Goal: Find specific page/section: Find specific page/section

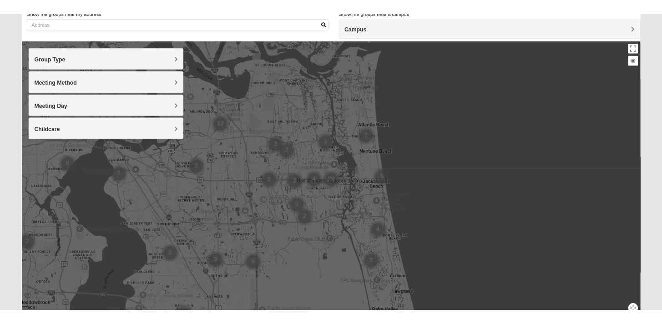
scroll to position [71, 0]
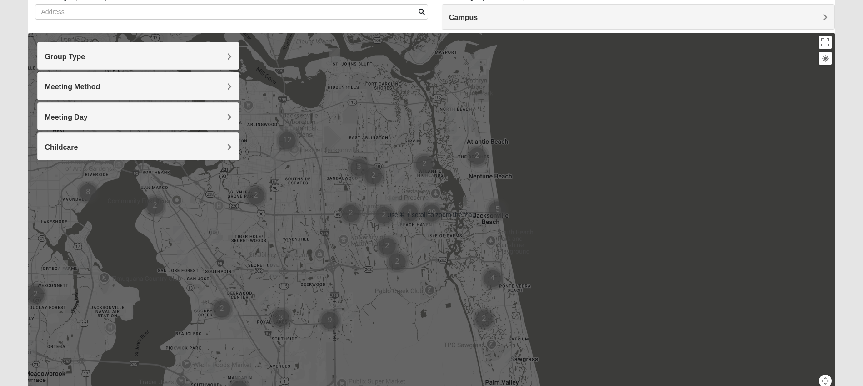
click at [599, 266] on div at bounding box center [431, 215] width 807 height 364
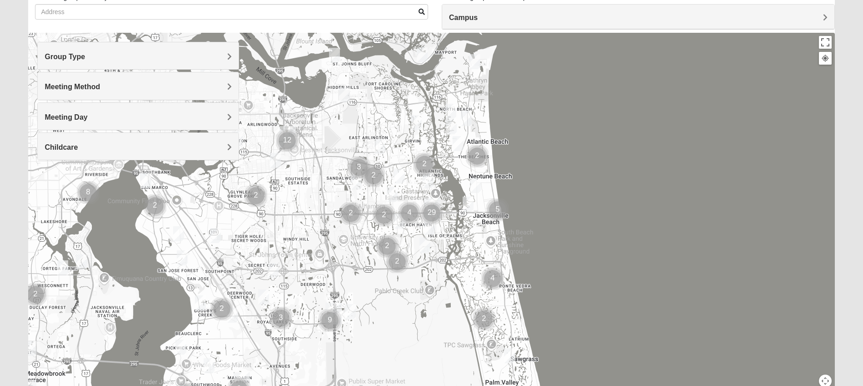
click at [532, 23] on div "Campus" at bounding box center [638, 17] width 392 height 25
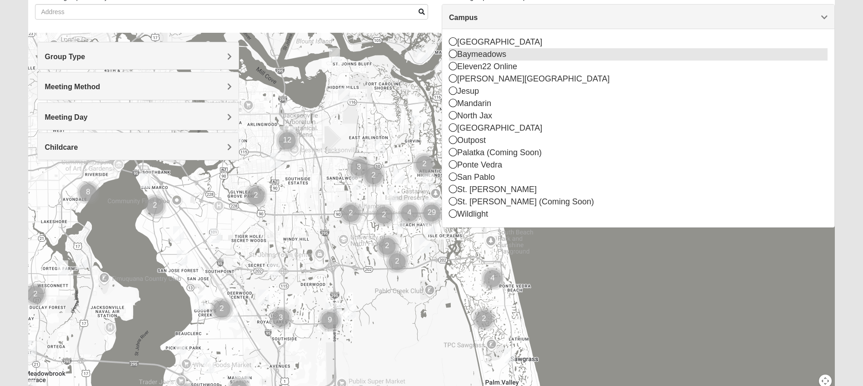
click at [454, 55] on icon at bounding box center [453, 54] width 8 height 8
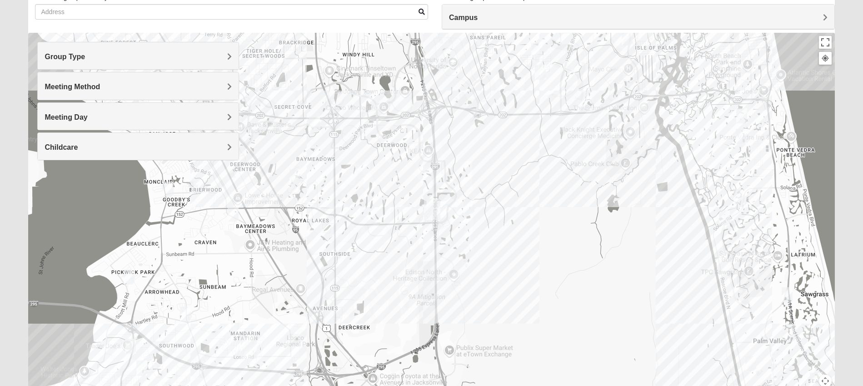
click at [540, 51] on img "Mens Johnson 32224" at bounding box center [537, 50] width 11 height 15
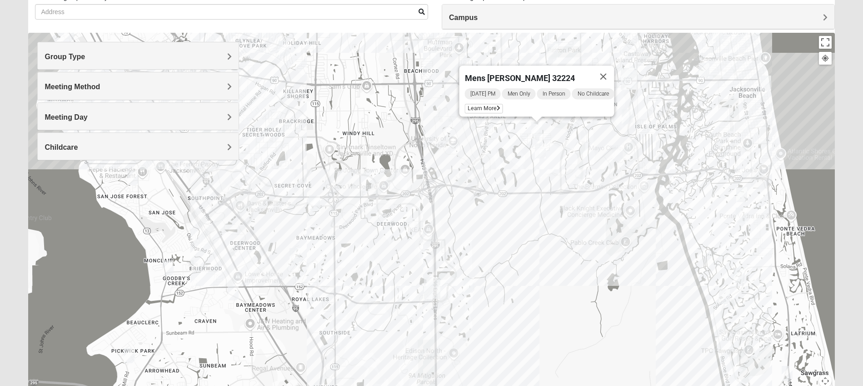
click at [296, 256] on img "Women’s Bowie 32256 Southside Baymeadows" at bounding box center [295, 255] width 11 height 15
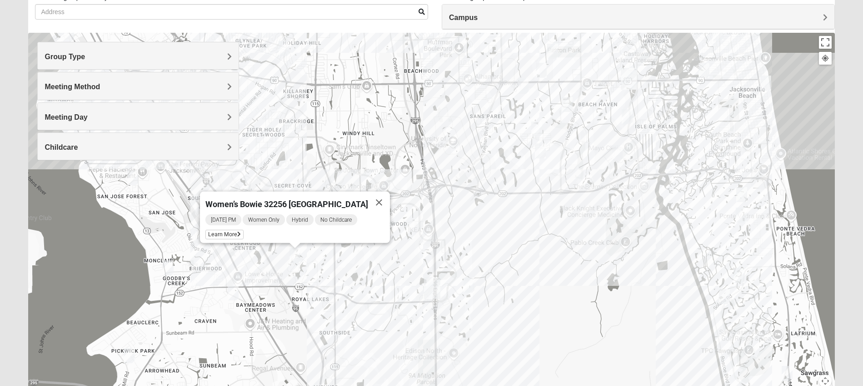
click at [471, 287] on img "Mixed Craig & Marsha Myers 32256" at bounding box center [469, 284] width 11 height 15
